Goal: Feedback & Contribution: Leave review/rating

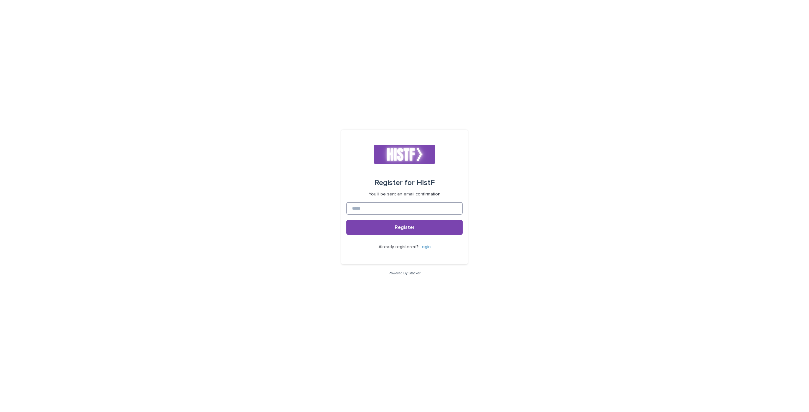
click at [368, 208] on input at bounding box center [404, 208] width 116 height 13
type input "**********"
click at [409, 224] on button "Register" at bounding box center [404, 227] width 116 height 15
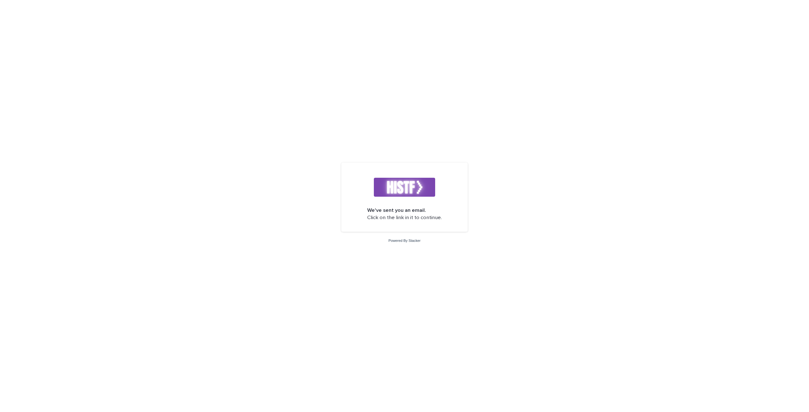
click at [398, 185] on img at bounding box center [405, 187] width 62 height 19
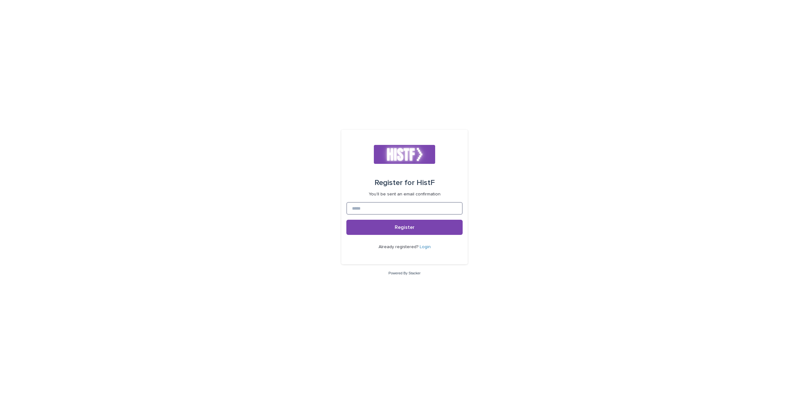
click at [389, 210] on input at bounding box center [404, 208] width 116 height 13
type input "**********"
click at [393, 227] on button "Register" at bounding box center [404, 227] width 116 height 15
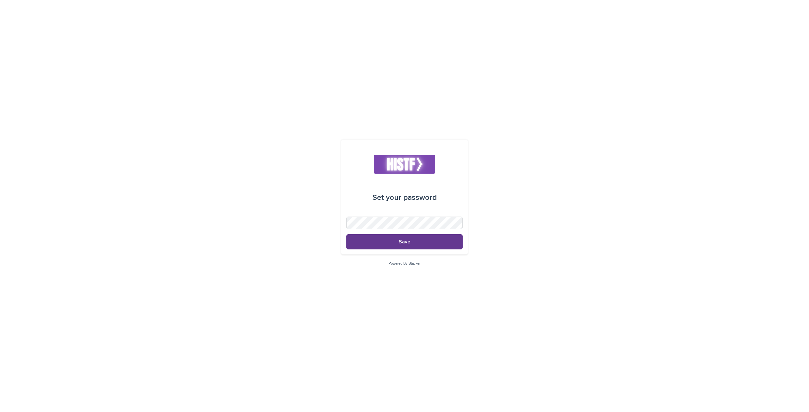
click at [412, 245] on button "Save" at bounding box center [404, 241] width 116 height 15
click at [400, 237] on span "Save" at bounding box center [404, 239] width 11 height 5
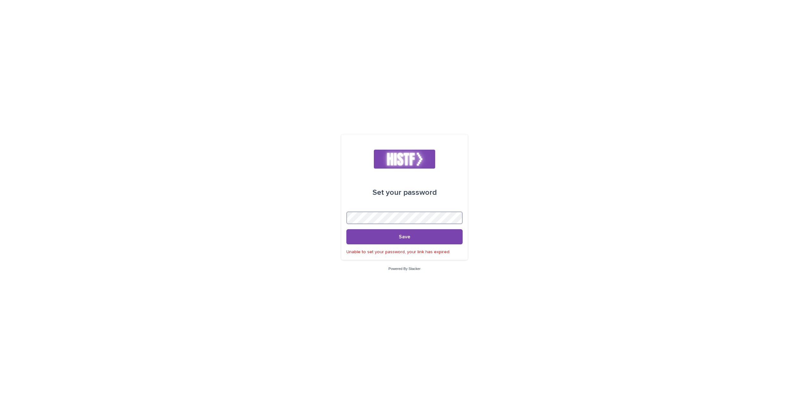
click at [346, 221] on div "Set your password Save Unable to set your password, your link has expired." at bounding box center [404, 197] width 126 height 125
click at [401, 233] on button "Save" at bounding box center [404, 236] width 116 height 15
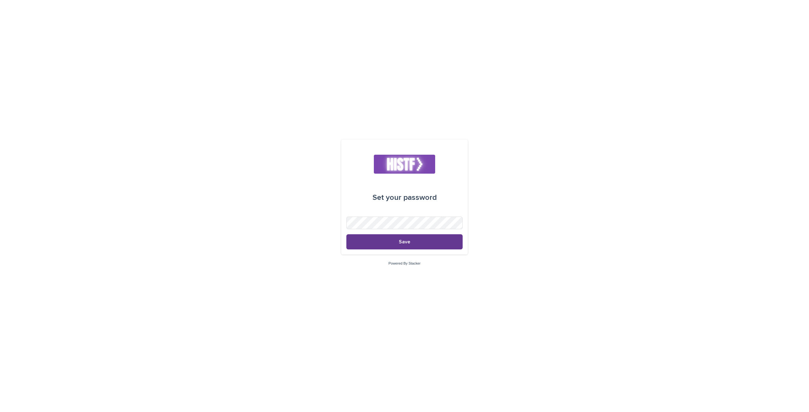
click at [408, 241] on span "Save" at bounding box center [404, 241] width 11 height 5
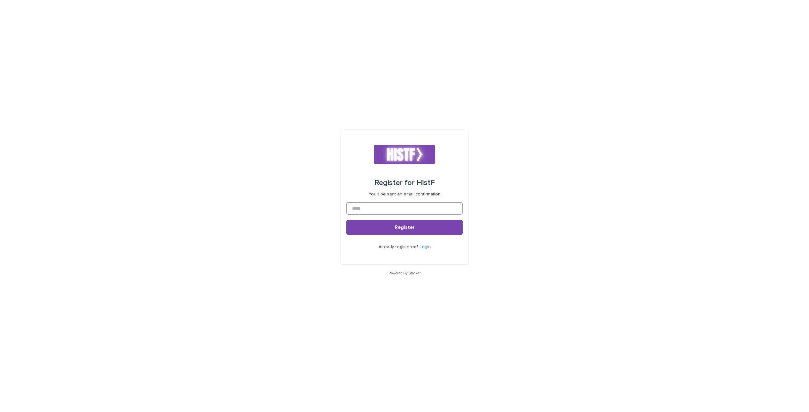
click at [401, 209] on input at bounding box center [404, 208] width 116 height 13
click at [452, 193] on div "Register for HistF You'll be sent an email confirmation" at bounding box center [404, 185] width 116 height 23
click at [428, 210] on input at bounding box center [404, 208] width 116 height 13
click at [450, 189] on div "Register for HistF You'll be sent an email confirmation" at bounding box center [404, 185] width 116 height 23
click at [421, 227] on button "Register" at bounding box center [404, 227] width 116 height 15
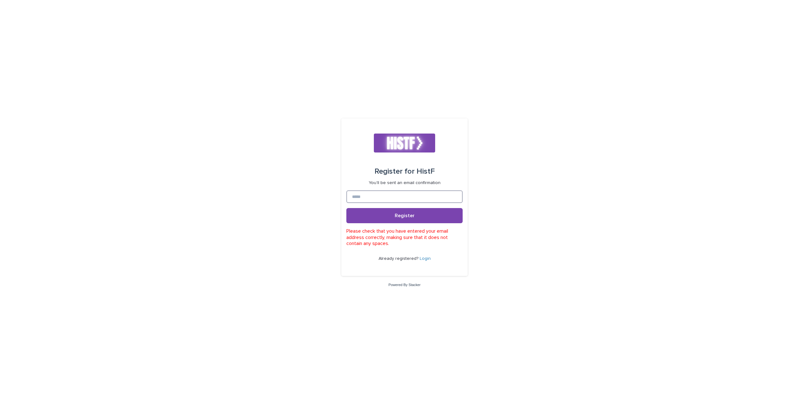
click at [408, 196] on input at bounding box center [404, 197] width 116 height 13
click at [441, 250] on div "Already registered? Login" at bounding box center [404, 259] width 116 height 24
click at [424, 257] on link "Login" at bounding box center [425, 259] width 11 height 4
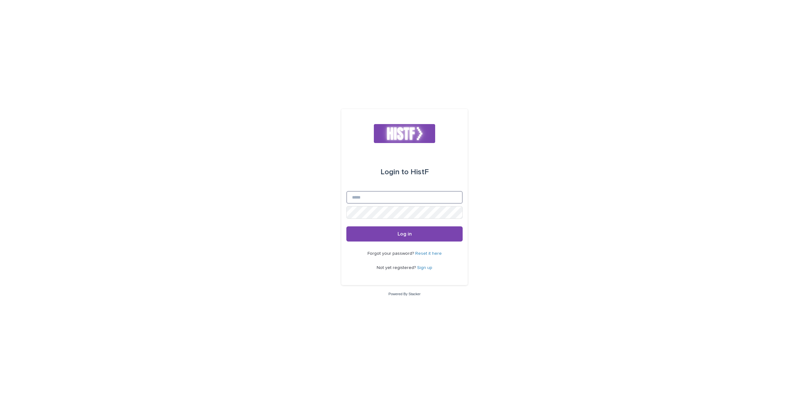
click at [380, 197] on input "Email" at bounding box center [404, 197] width 116 height 13
type input "**********"
click at [382, 230] on button "Log in" at bounding box center [404, 234] width 116 height 15
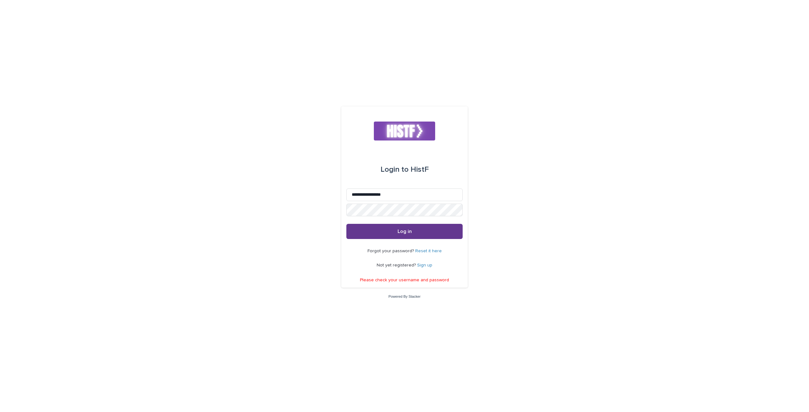
click at [360, 230] on button "Log in" at bounding box center [404, 231] width 116 height 15
click at [431, 251] on link "Reset it here" at bounding box center [428, 251] width 27 height 4
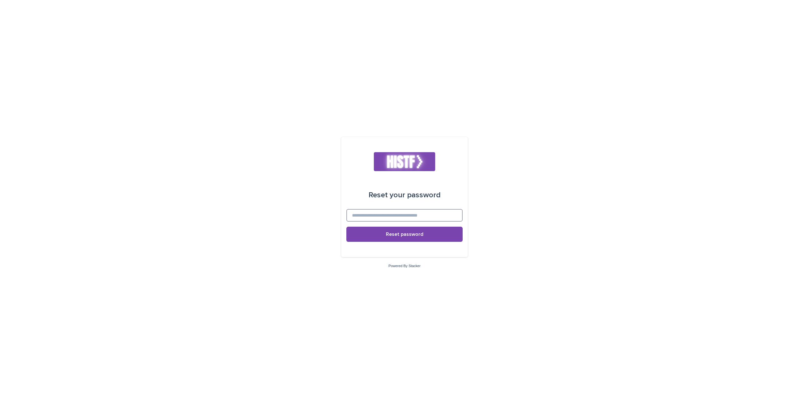
click at [406, 215] on input at bounding box center [404, 215] width 116 height 13
type input "**********"
click at [421, 237] on button "Reset password" at bounding box center [404, 234] width 116 height 15
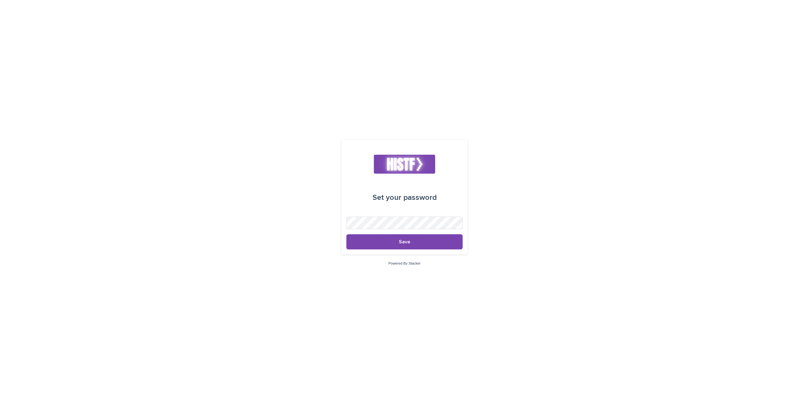
click at [408, 216] on form "Set your password Save" at bounding box center [404, 197] width 116 height 105
click at [439, 244] on button "Save" at bounding box center [404, 241] width 116 height 15
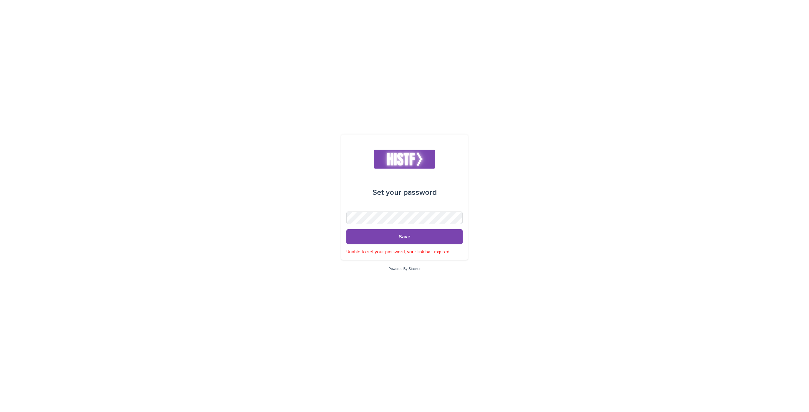
click at [444, 253] on p "Unable to set your password, your link has expired." at bounding box center [404, 252] width 116 height 5
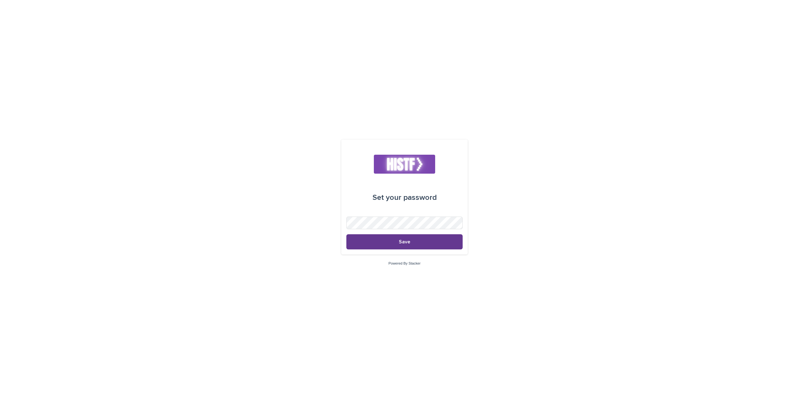
click at [404, 241] on span "Save" at bounding box center [404, 241] width 11 height 5
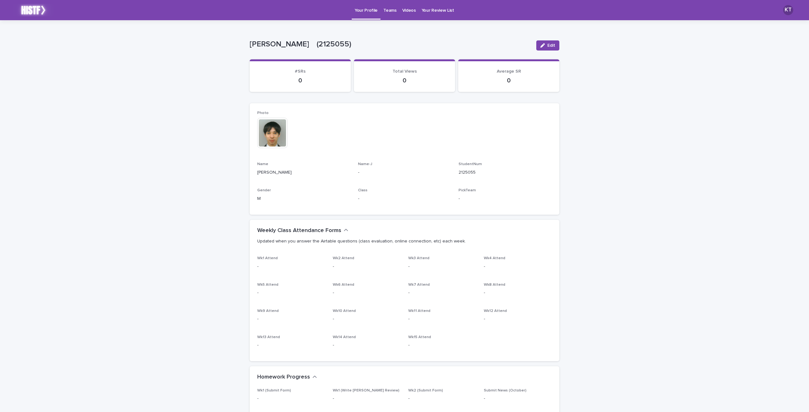
click at [385, 11] on p "Teams" at bounding box center [389, 6] width 13 height 13
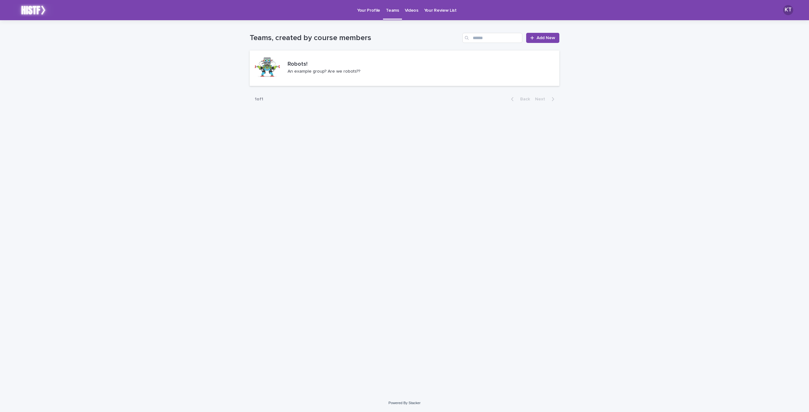
click at [370, 9] on p "Your Profile" at bounding box center [368, 6] width 23 height 13
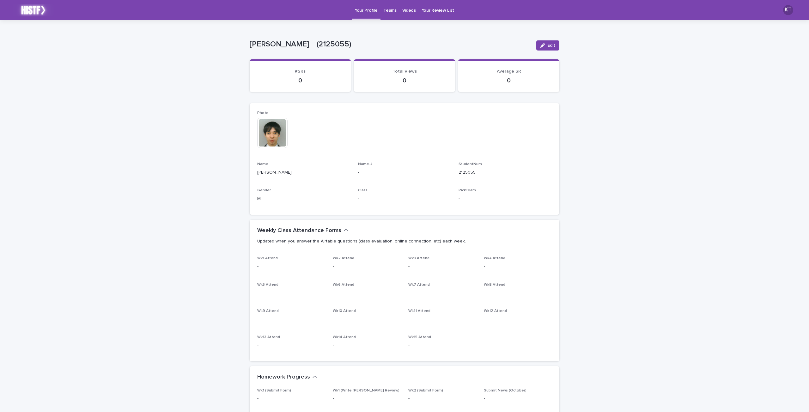
click at [406, 14] on link "Videos" at bounding box center [408, 10] width 19 height 20
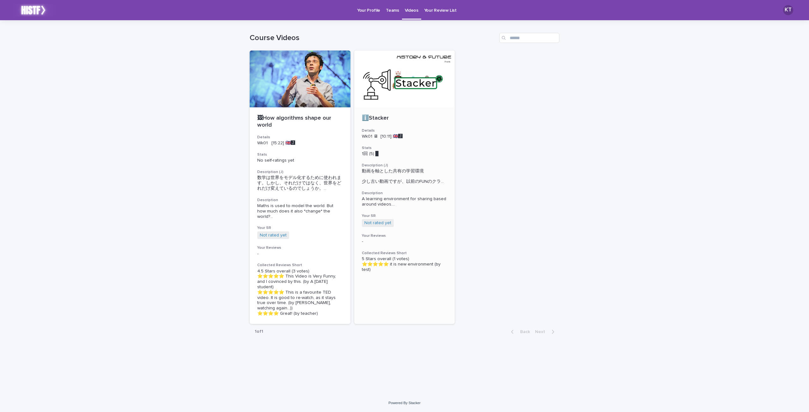
click at [375, 117] on p "ℹ️Stacker" at bounding box center [405, 118] width 86 height 7
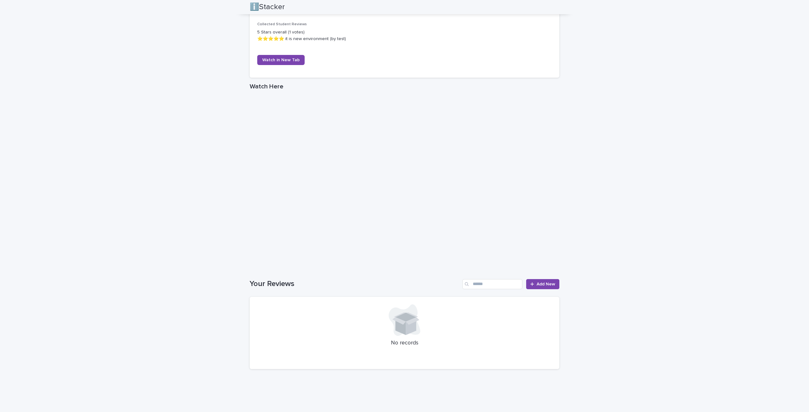
scroll to position [391, 0]
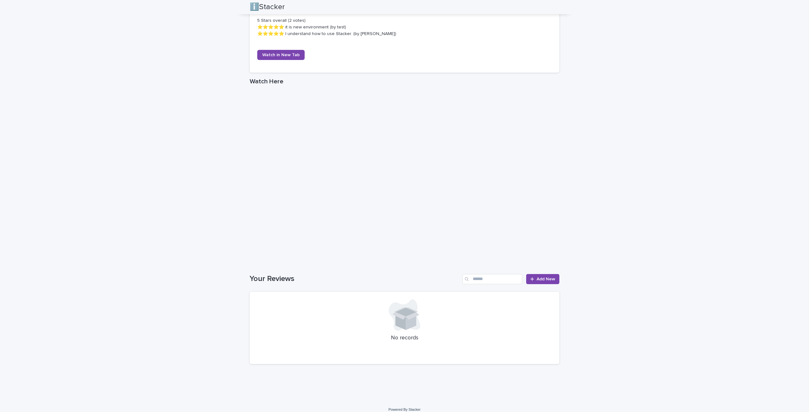
click at [614, 212] on div "Loading... Saving… Loading... Saving… ℹ️Stacker ℹ️Stacker Sorry, there was an e…" at bounding box center [404, 15] width 809 height 772
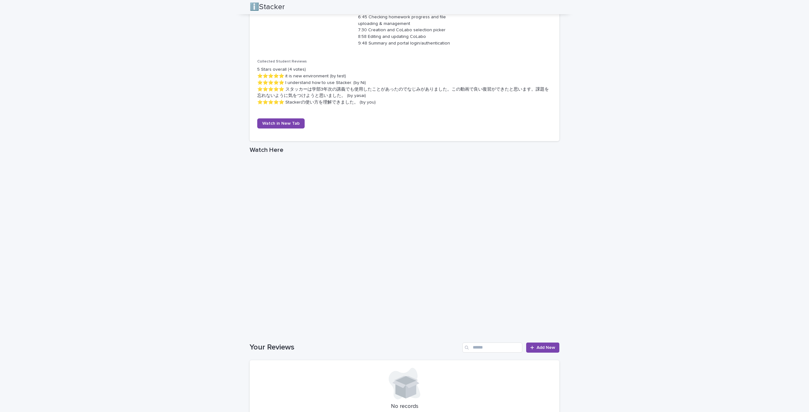
scroll to position [417, 0]
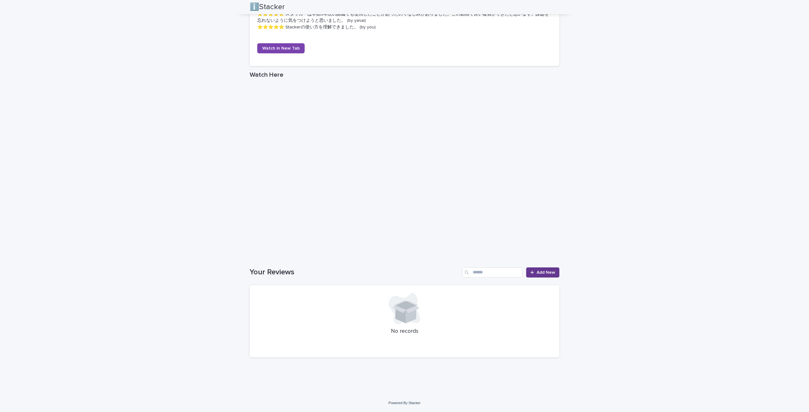
click at [543, 273] on span "Add New" at bounding box center [545, 272] width 19 height 4
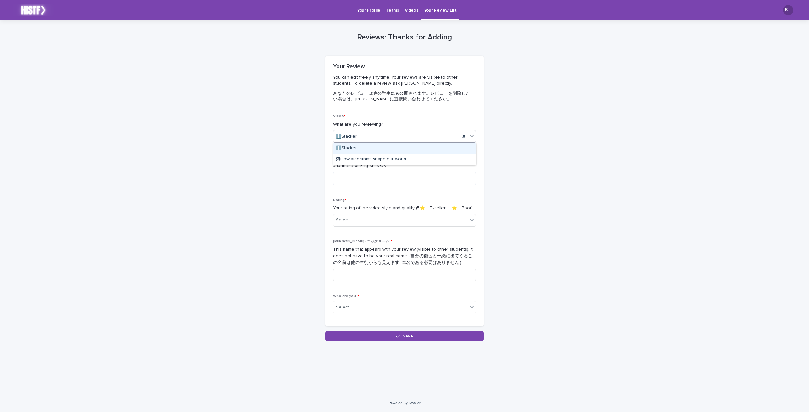
click at [422, 138] on div "ℹ️Stacker" at bounding box center [396, 136] width 127 height 10
click at [407, 179] on textarea at bounding box center [404, 179] width 143 height 14
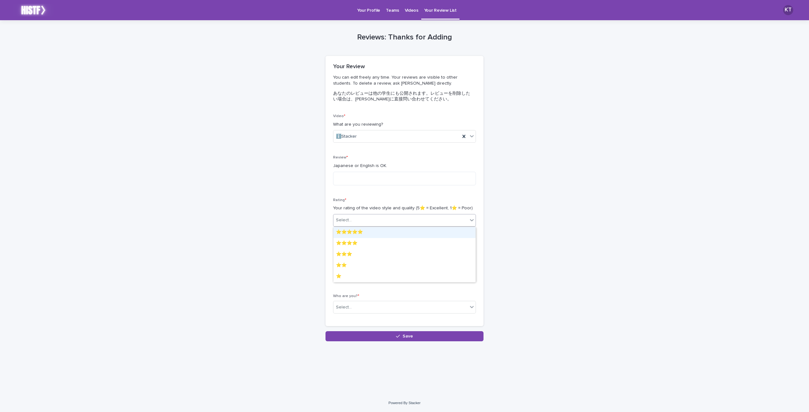
click at [392, 217] on div "Select..." at bounding box center [400, 220] width 134 height 10
click at [380, 234] on div "⭐️⭐️⭐️⭐️⭐️" at bounding box center [404, 232] width 142 height 11
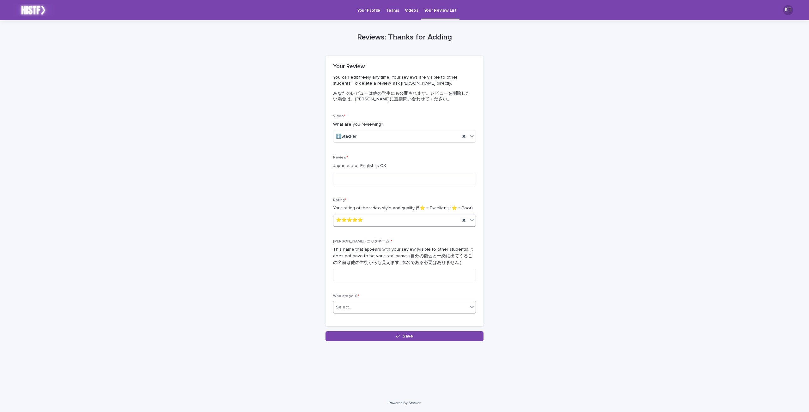
click at [398, 311] on div "Select..." at bounding box center [400, 307] width 134 height 10
click at [397, 317] on div "[PERSON_NAME]　(2125055)" at bounding box center [404, 319] width 142 height 11
click at [405, 11] on p "Videos" at bounding box center [412, 6] width 14 height 13
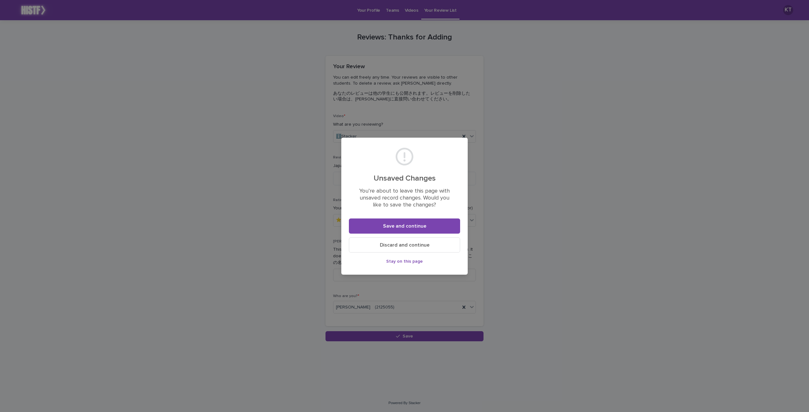
click at [422, 246] on span "Discard and continue" at bounding box center [405, 245] width 50 height 5
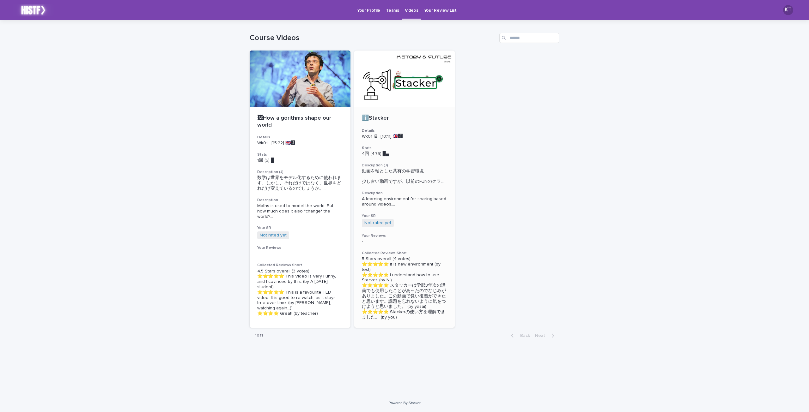
click at [418, 145] on div "ℹ️Stacker Details Wk01 🖥 [10:11] 🇬🇧🅹️ Stats 4回 (4.75) █▄　　　 Description (J) 動画を…" at bounding box center [404, 217] width 101 height 221
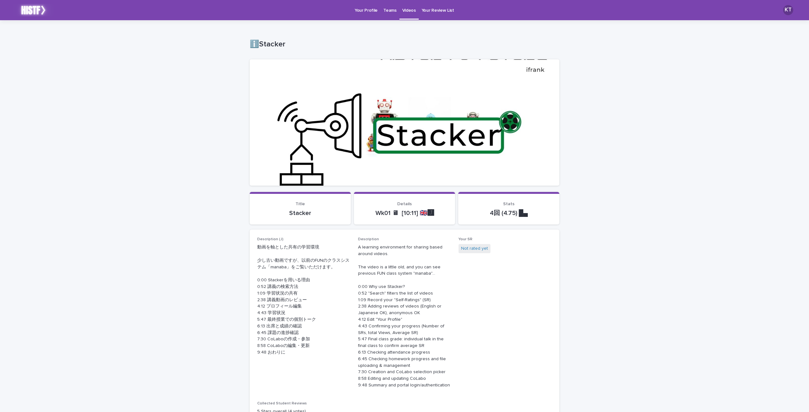
click at [390, 11] on p "Teams" at bounding box center [389, 6] width 13 height 13
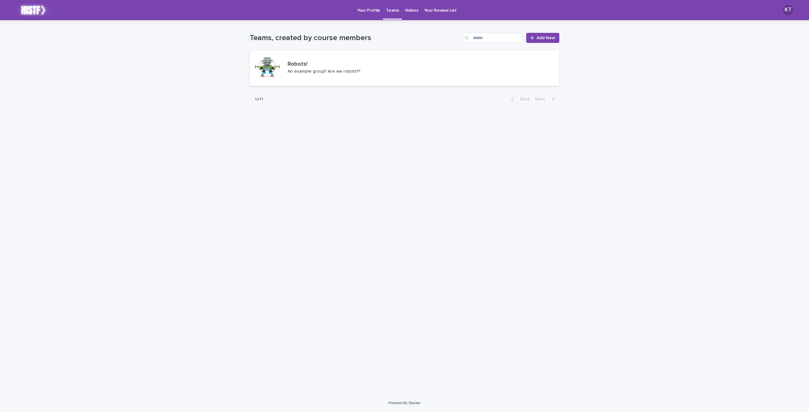
click at [367, 12] on p "Your Profile" at bounding box center [368, 6] width 23 height 13
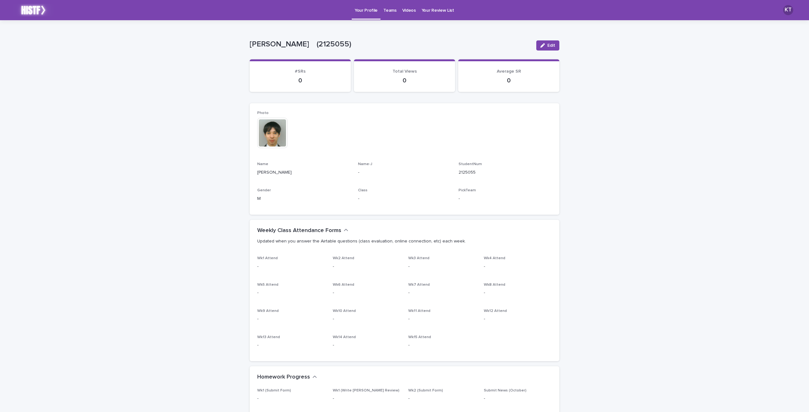
click at [425, 9] on p "Your Review List" at bounding box center [437, 6] width 33 height 13
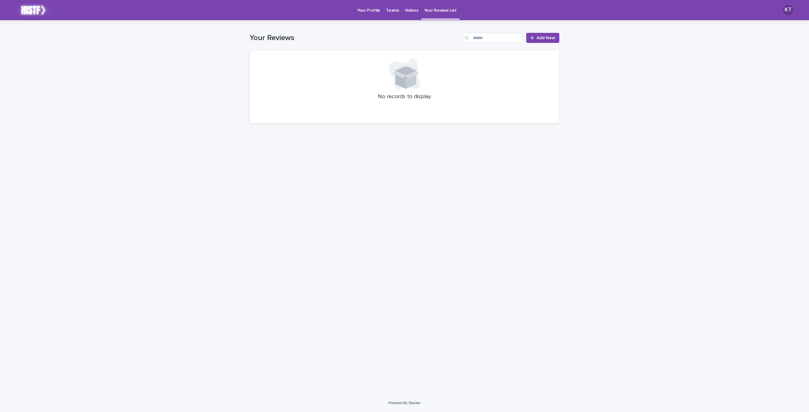
click at [403, 14] on link "Videos" at bounding box center [411, 10] width 19 height 20
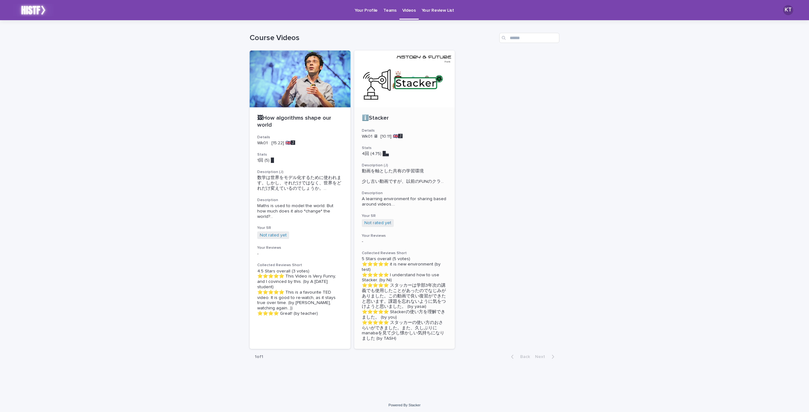
click at [407, 225] on div "Not rated yet + 0" at bounding box center [405, 223] width 86 height 8
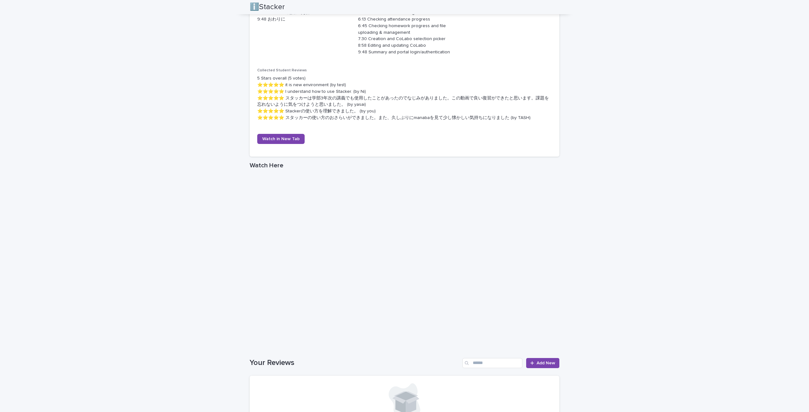
scroll to position [424, 0]
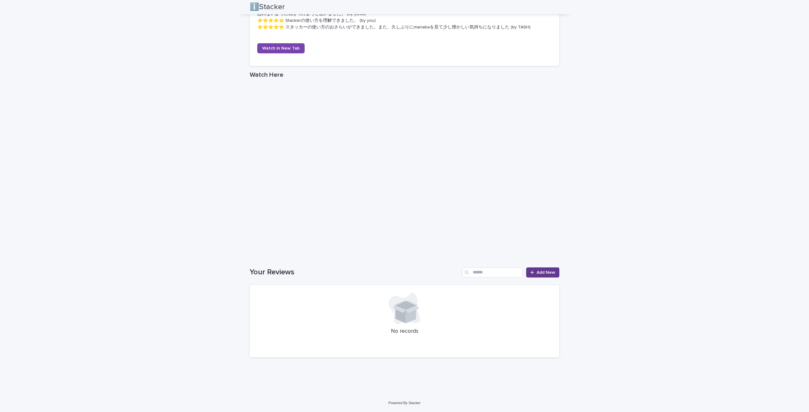
click at [532, 273] on div at bounding box center [533, 272] width 6 height 4
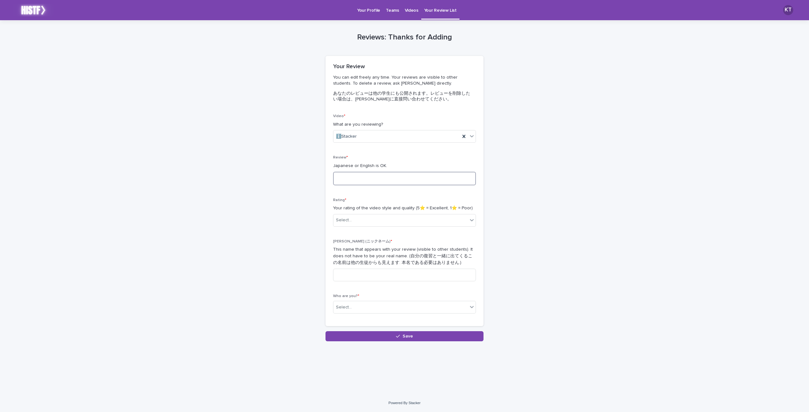
click at [378, 175] on textarea at bounding box center [404, 179] width 143 height 14
click at [378, 216] on div "Select..." at bounding box center [400, 220] width 134 height 10
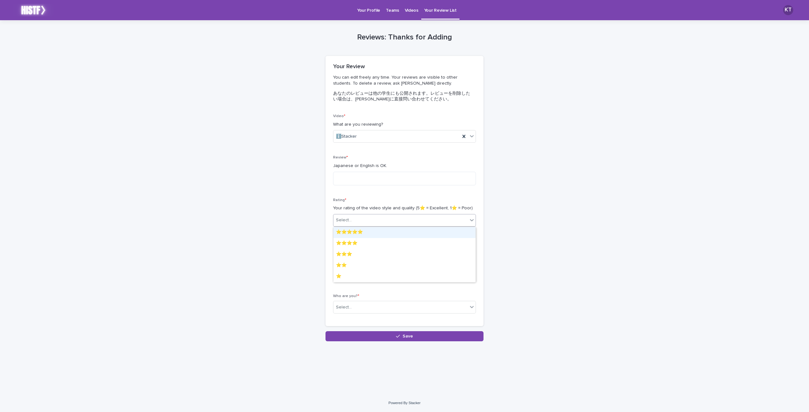
click at [368, 232] on div "⭐️⭐️⭐️⭐️⭐️" at bounding box center [404, 232] width 142 height 11
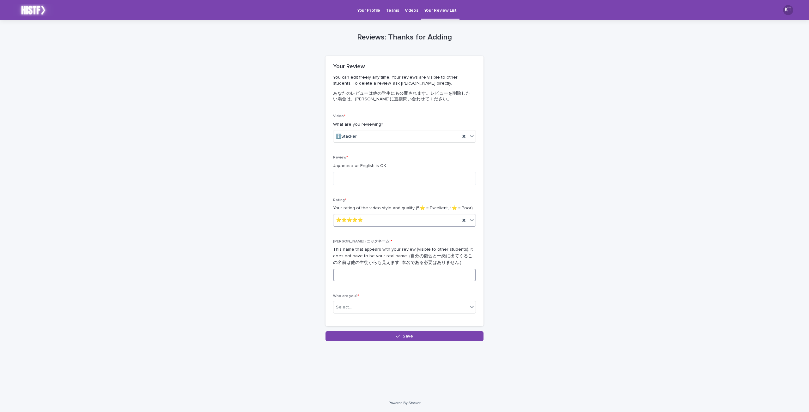
click at [382, 274] on input at bounding box center [404, 275] width 143 height 13
click at [377, 307] on div "Select..." at bounding box center [400, 307] width 134 height 10
click at [375, 320] on div "[PERSON_NAME]　(2125055)" at bounding box center [404, 319] width 142 height 11
click at [363, 277] on input at bounding box center [404, 275] width 143 height 13
click at [367, 179] on textarea at bounding box center [404, 179] width 143 height 14
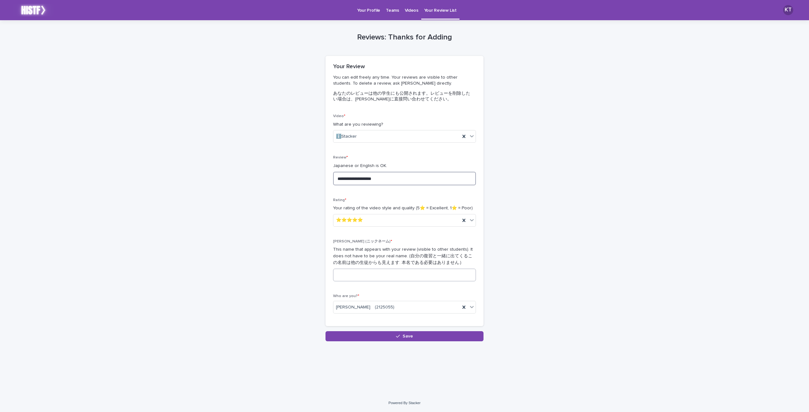
type textarea "**********"
click at [354, 279] on input at bounding box center [404, 275] width 143 height 13
click at [433, 179] on textarea "**********" at bounding box center [404, 179] width 143 height 14
click at [385, 274] on input at bounding box center [404, 275] width 143 height 13
click at [436, 179] on textarea "**********" at bounding box center [404, 179] width 143 height 14
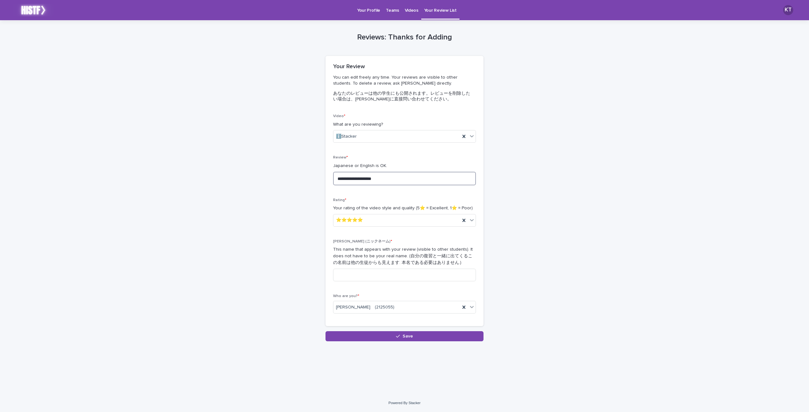
click at [424, 179] on textarea "**********" at bounding box center [404, 179] width 143 height 14
click at [433, 178] on textarea "**********" at bounding box center [404, 179] width 143 height 14
click at [374, 273] on input at bounding box center [404, 275] width 143 height 13
type input "***"
click at [437, 177] on textarea "**********" at bounding box center [404, 179] width 143 height 14
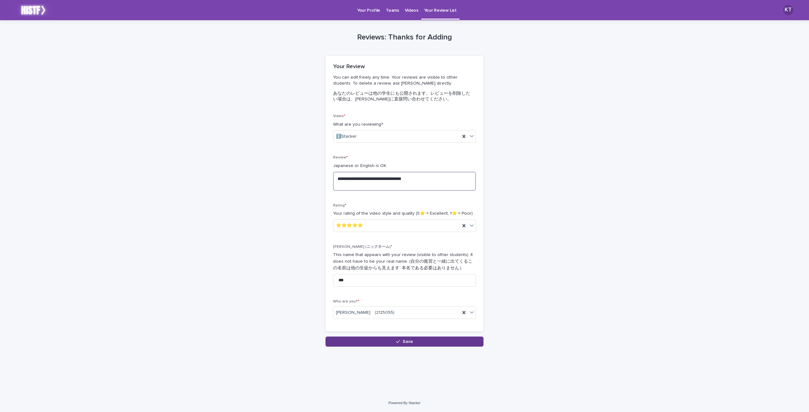
type textarea "**********"
click at [439, 342] on button "Save" at bounding box center [404, 342] width 158 height 10
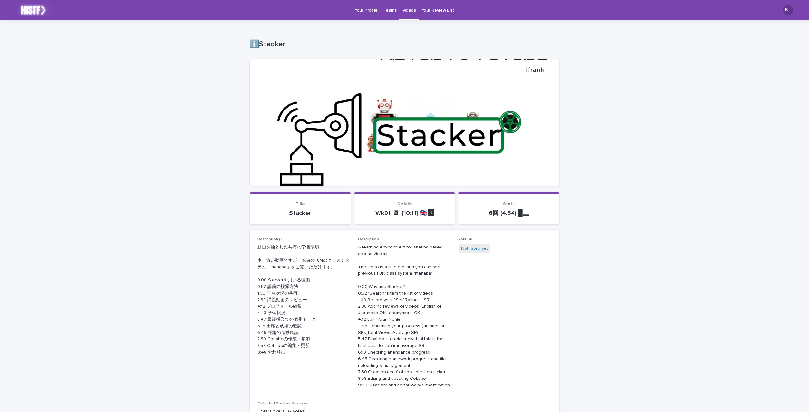
click at [365, 10] on p "Your Profile" at bounding box center [366, 6] width 23 height 13
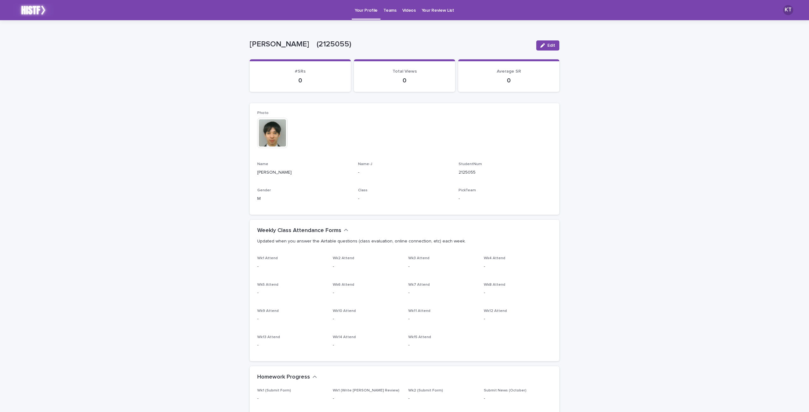
click at [407, 10] on p "Videos" at bounding box center [409, 6] width 14 height 13
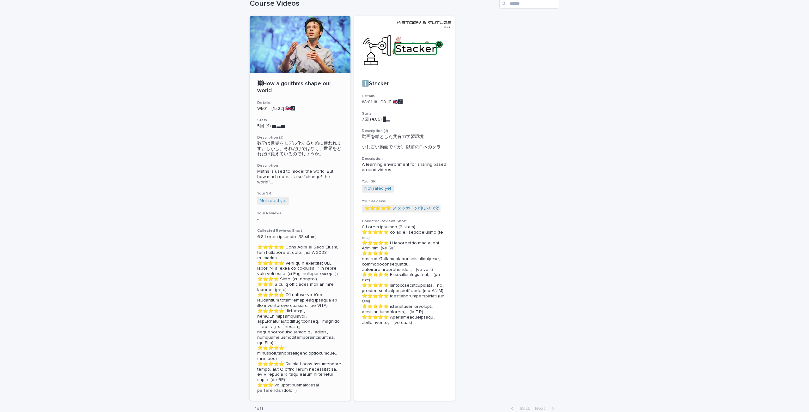
scroll to position [31, 0]
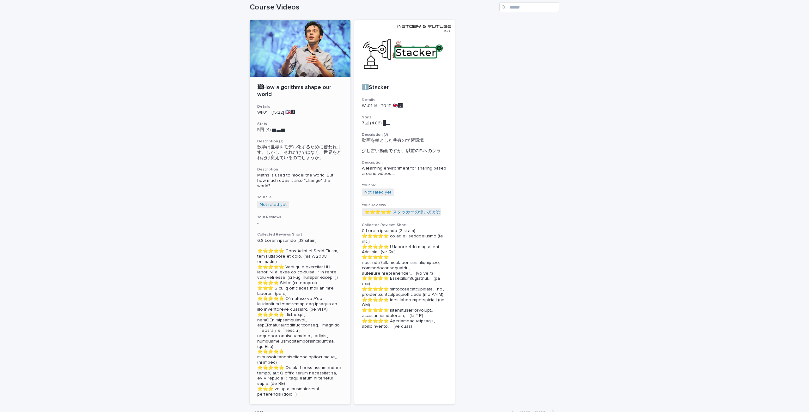
click at [309, 205] on div "Not rated yet + 0" at bounding box center [300, 205] width 86 height 8
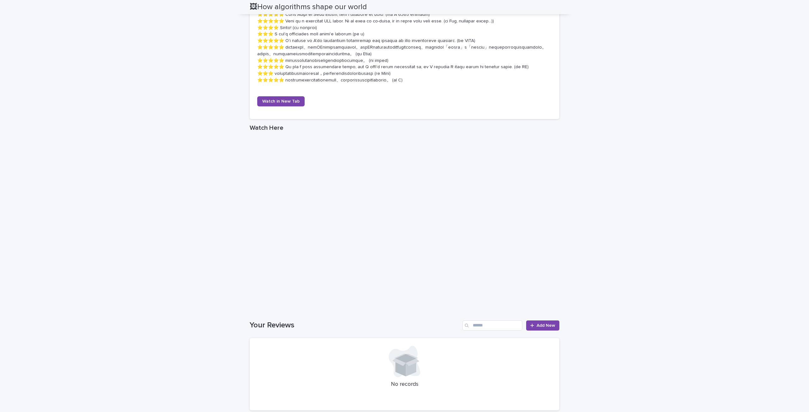
scroll to position [438, 0]
